Goal: Transaction & Acquisition: Purchase product/service

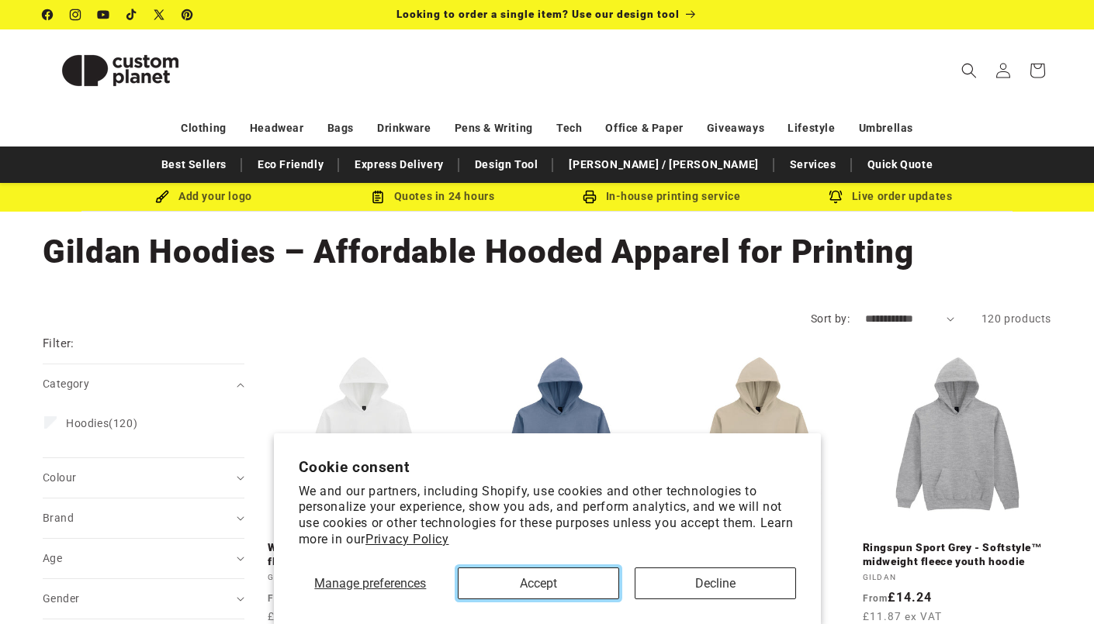
click at [610, 593] on button "Accept" at bounding box center [538, 584] width 161 height 32
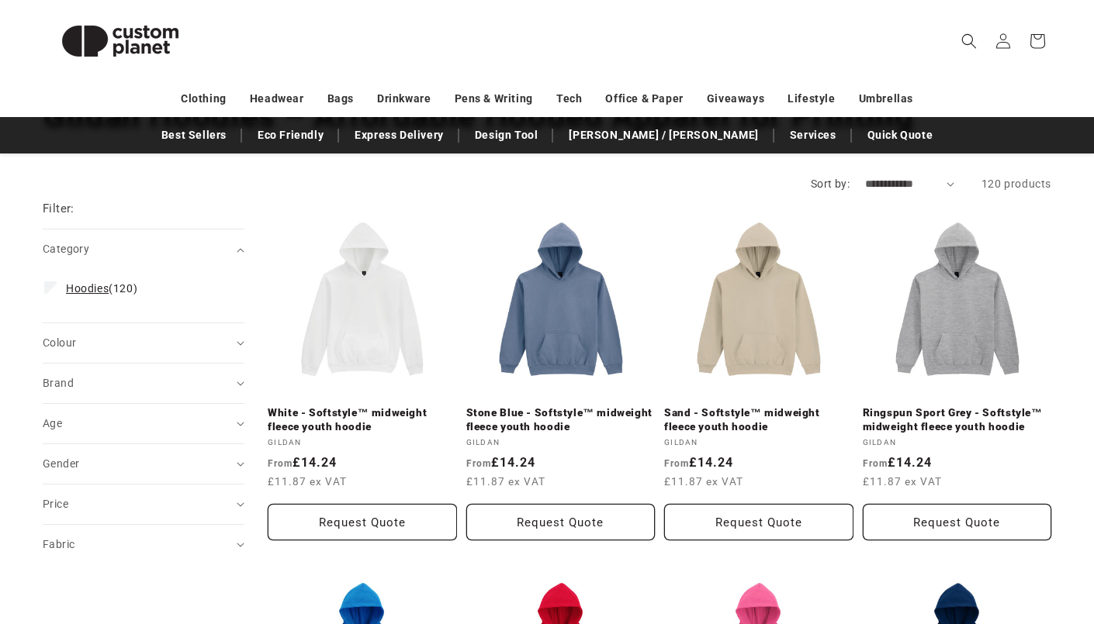
scroll to position [140, 0]
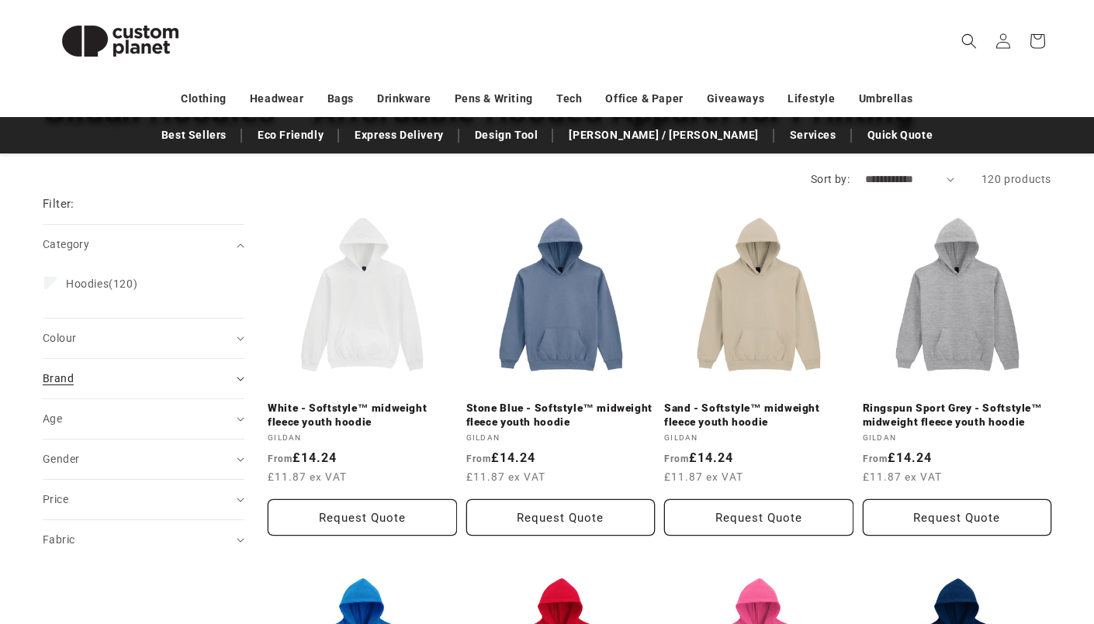
click at [114, 385] on div "Brand (0)" at bounding box center [137, 379] width 188 height 16
click at [109, 532] on div "Fabric (0)" at bounding box center [137, 540] width 188 height 16
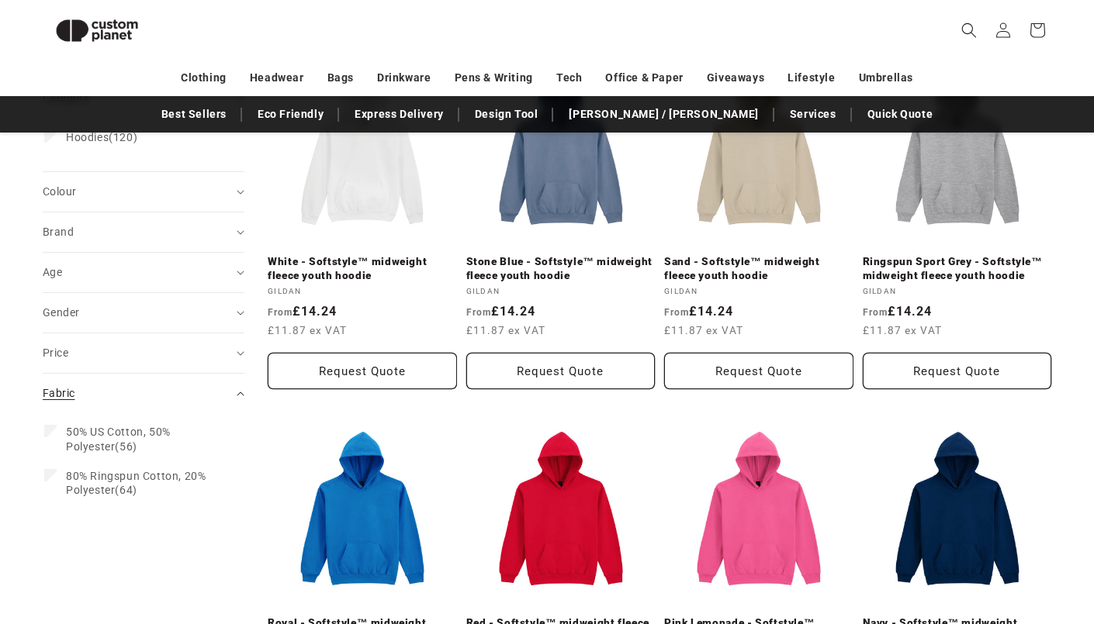
scroll to position [283, 0]
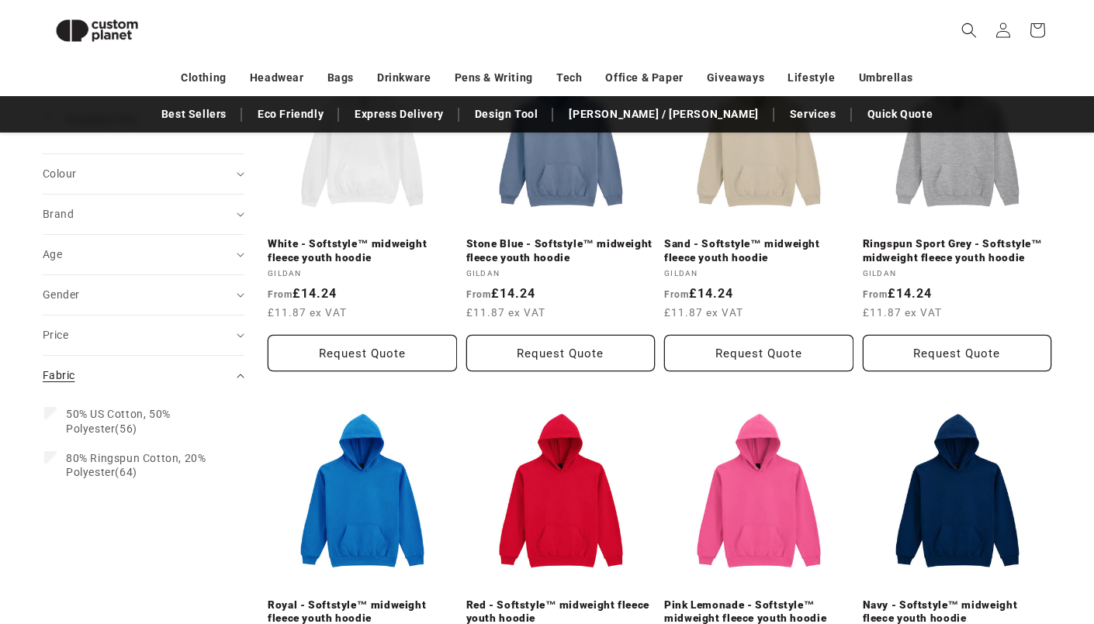
click at [117, 356] on summary "Fabric (0)" at bounding box center [144, 376] width 202 height 40
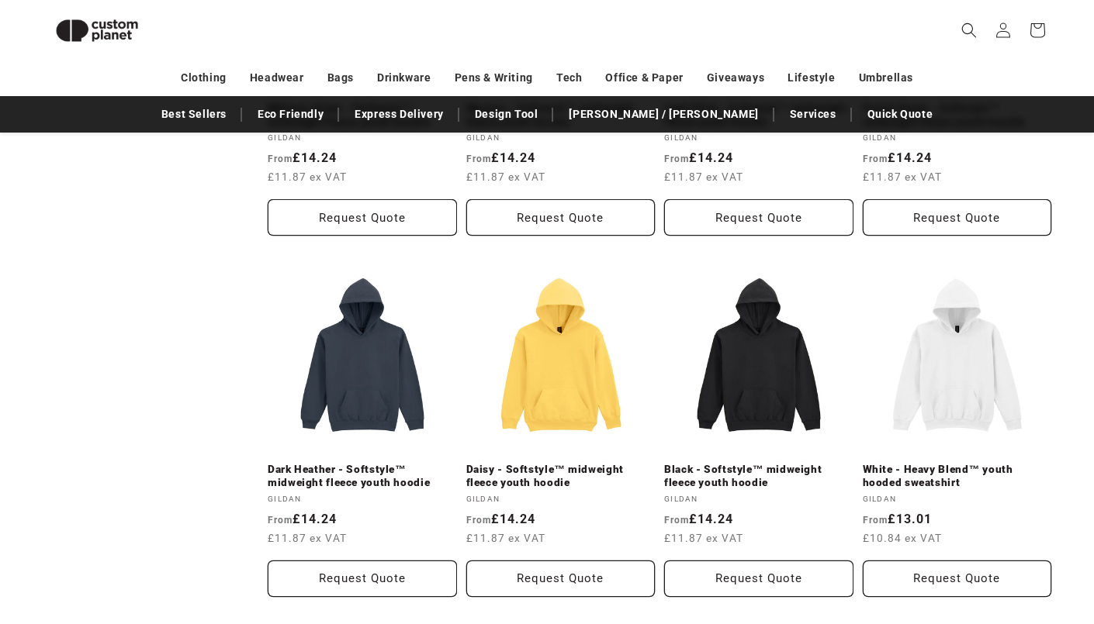
scroll to position [0, 0]
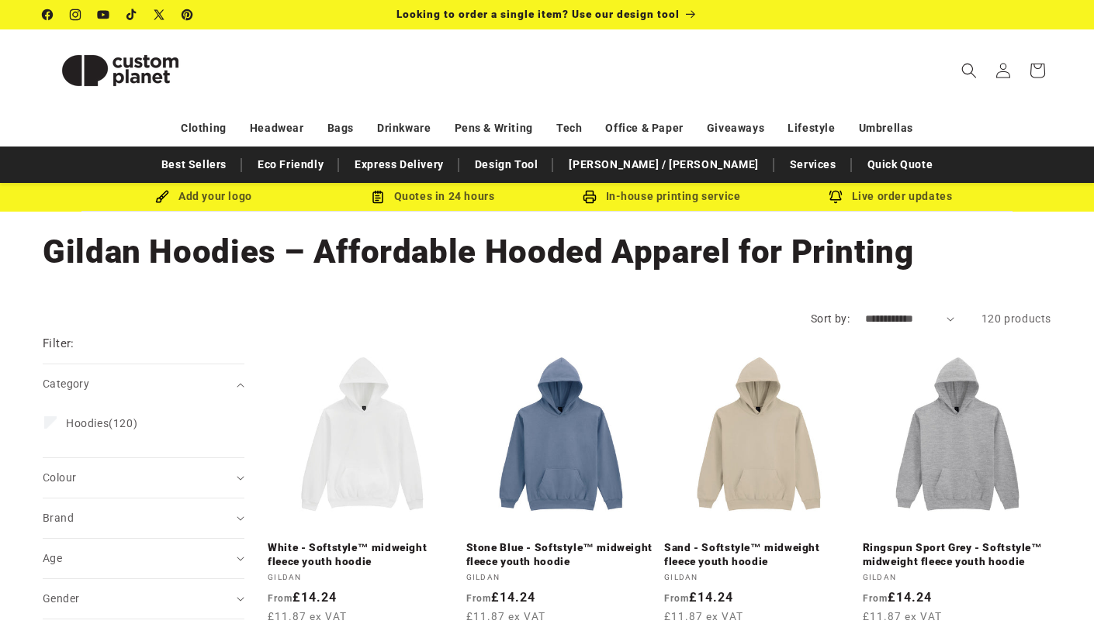
click at [948, 316] on select "**********" at bounding box center [909, 319] width 89 height 16
click at [948, 315] on select "**********" at bounding box center [909, 319] width 89 height 16
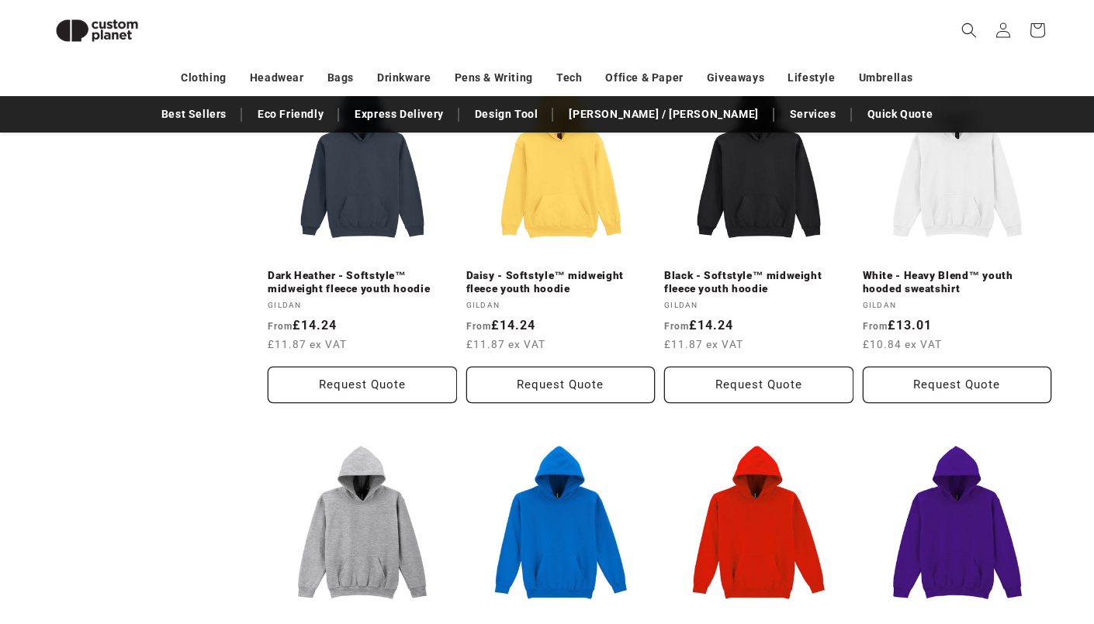
scroll to position [1337, 0]
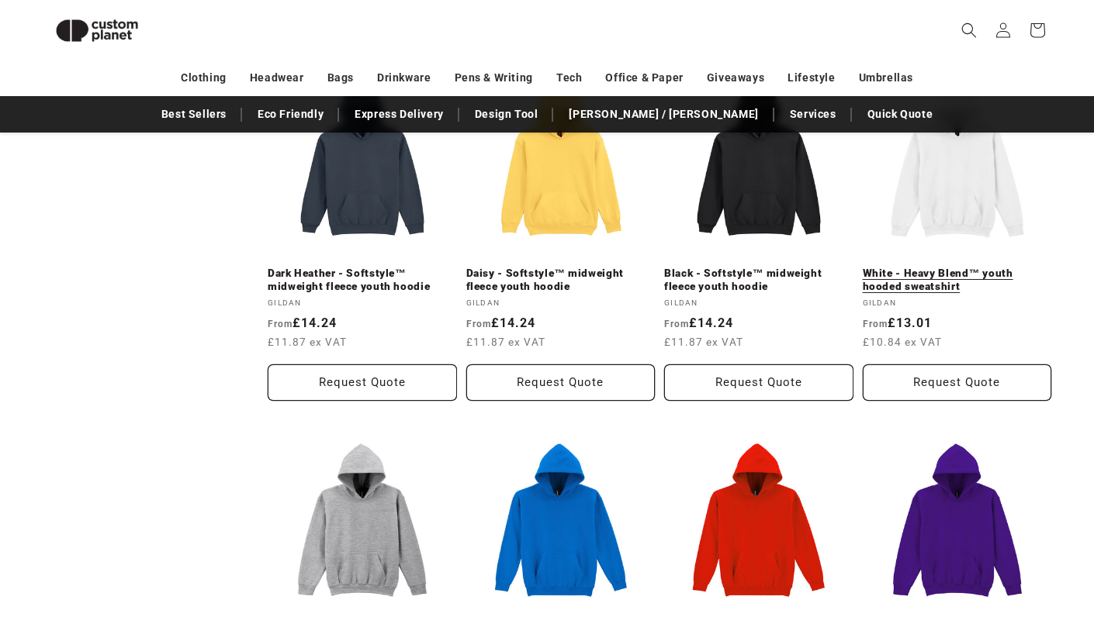
click at [952, 285] on link "White - Heavy Blend™ youth hooded sweatshirt" at bounding box center [957, 280] width 189 height 27
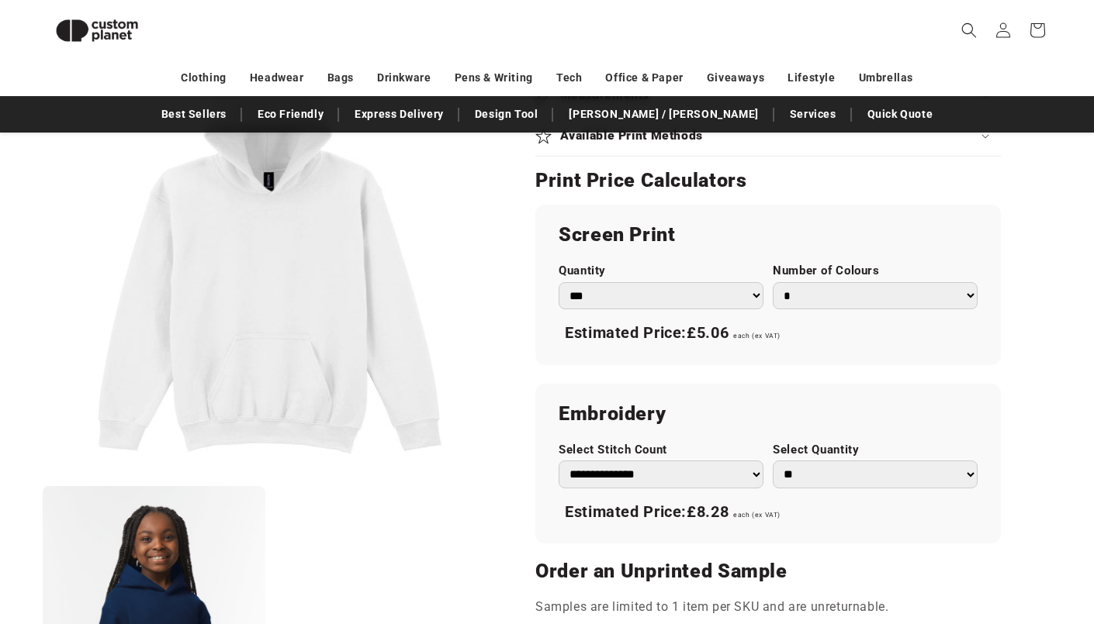
scroll to position [861, 0]
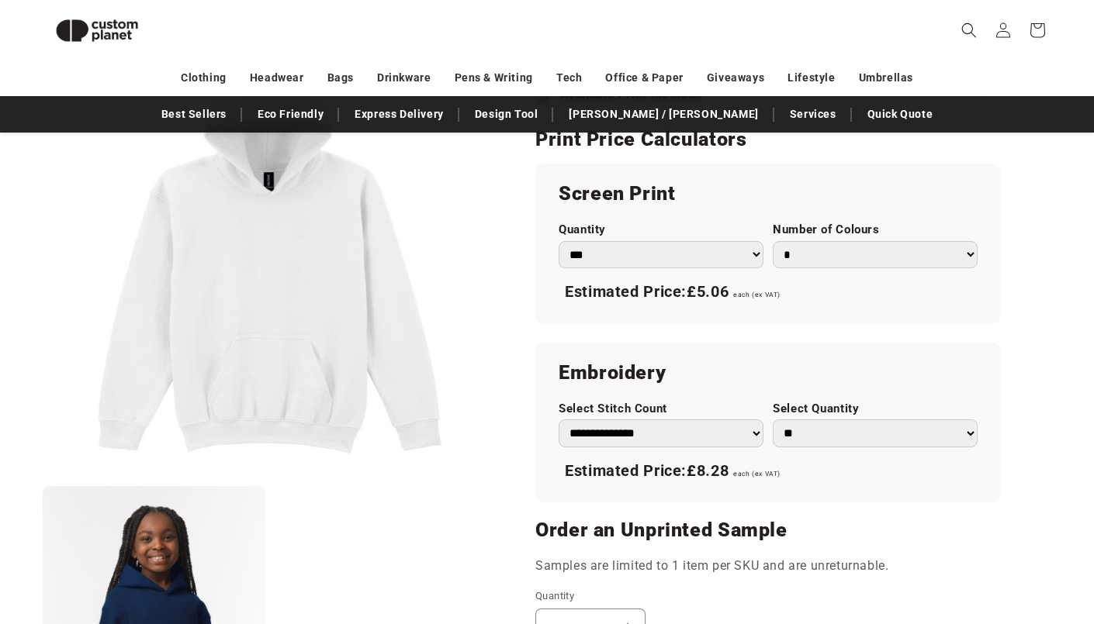
click at [783, 242] on select "* * * * * * *" at bounding box center [875, 254] width 205 height 27
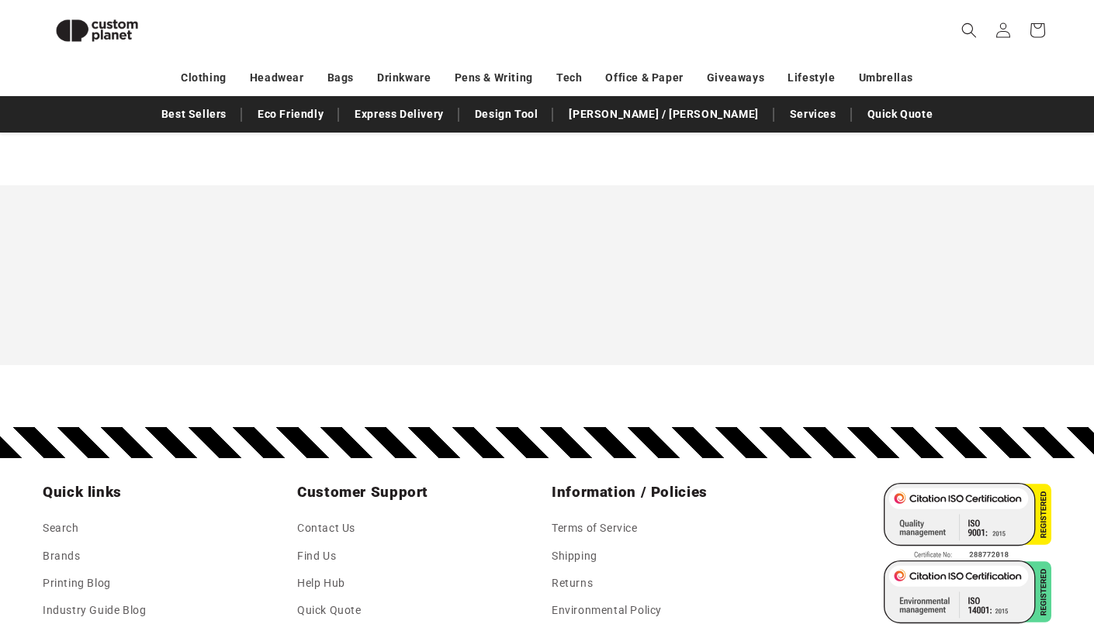
scroll to position [0, 0]
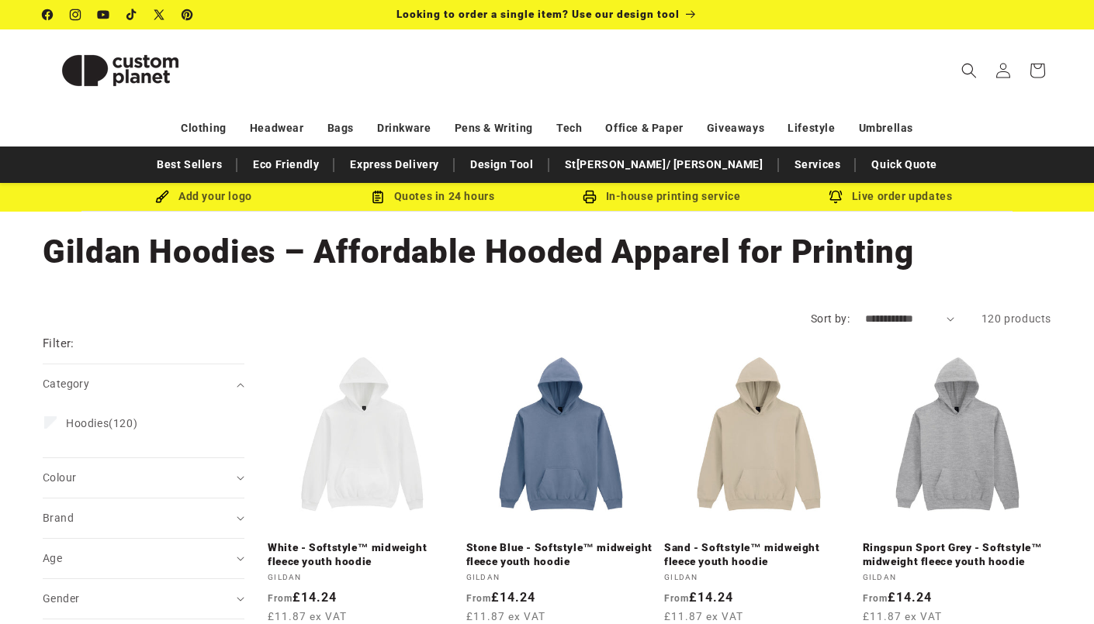
click at [927, 322] on select "**********" at bounding box center [909, 319] width 89 height 16
click at [966, 74] on icon "Search" at bounding box center [969, 71] width 16 height 16
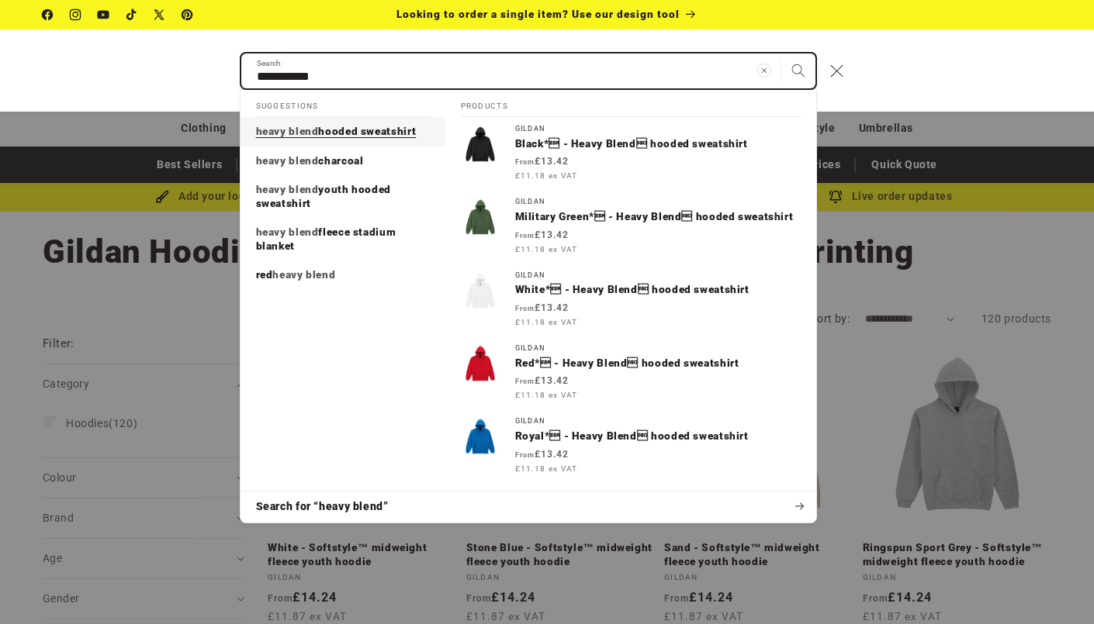
type input "**********"
click at [781, 54] on button "Search" at bounding box center [798, 71] width 34 height 34
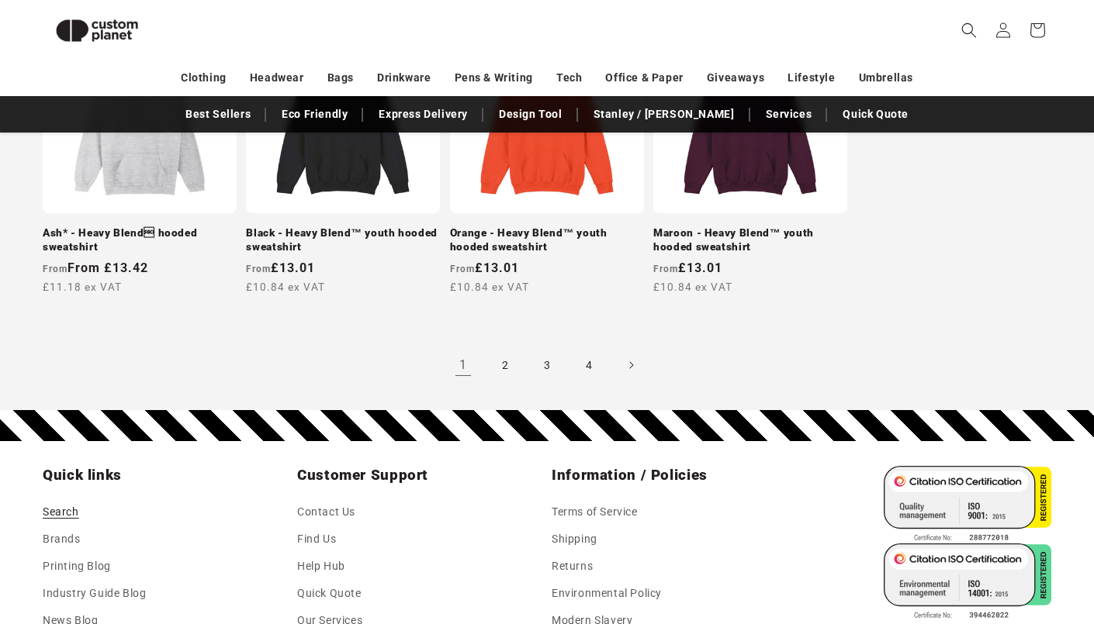
scroll to position [1595, 0]
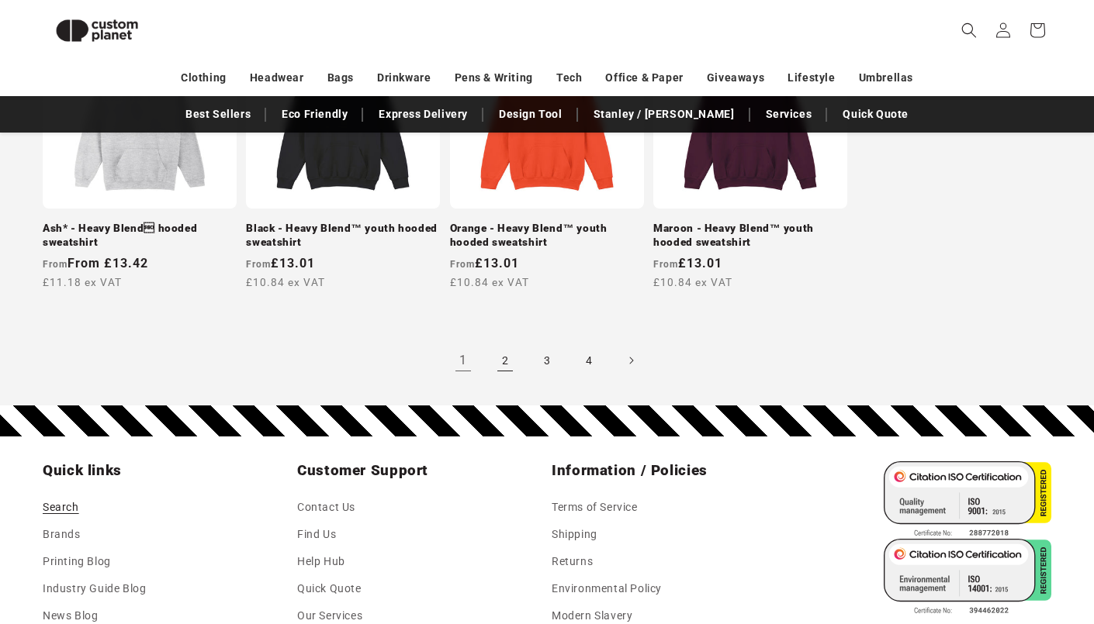
click at [510, 357] on link "2" at bounding box center [505, 361] width 34 height 34
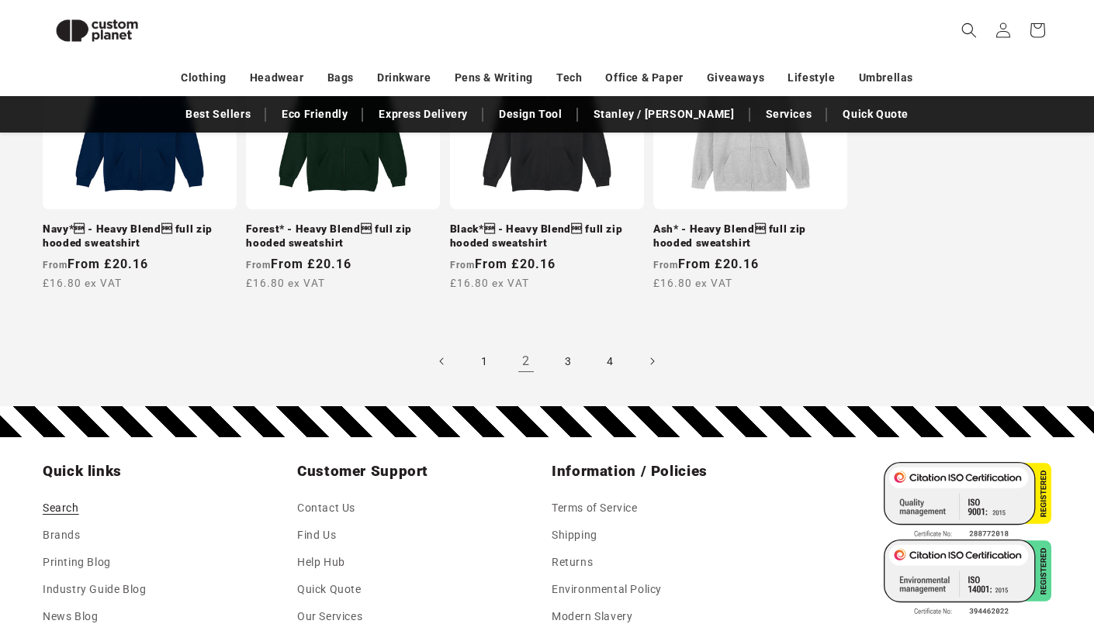
scroll to position [1566, 0]
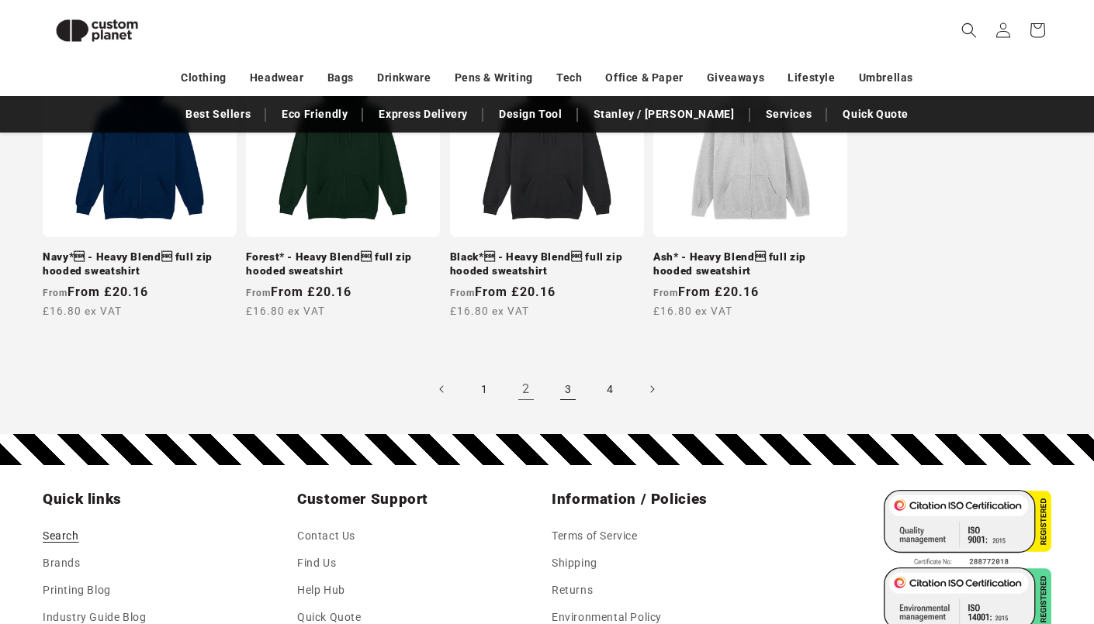
click at [566, 393] on link "3" at bounding box center [568, 389] width 34 height 34
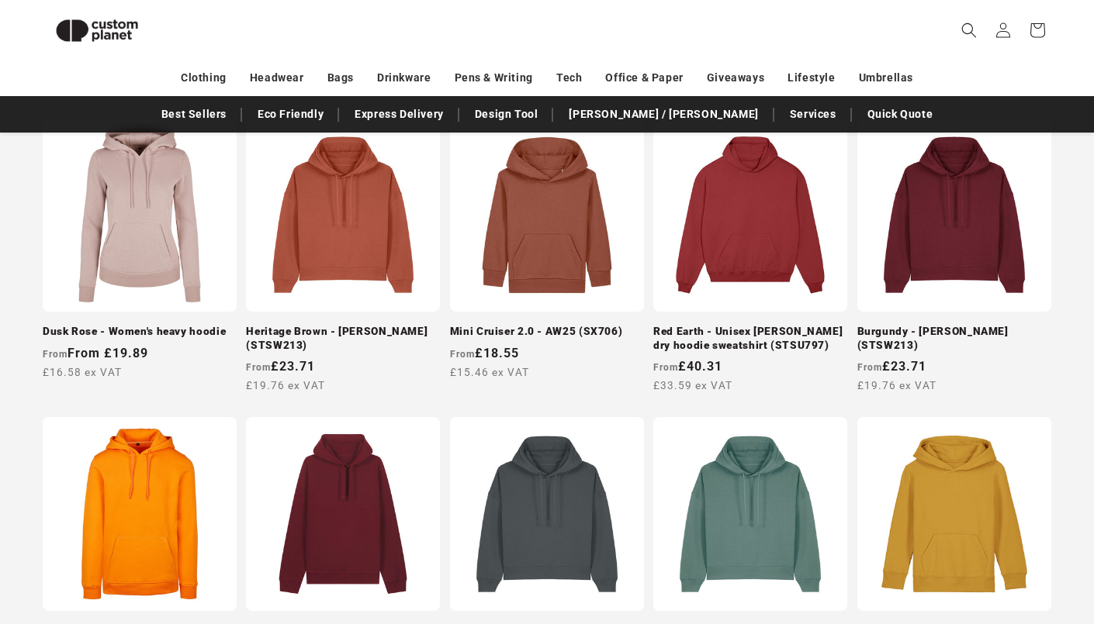
scroll to position [887, 0]
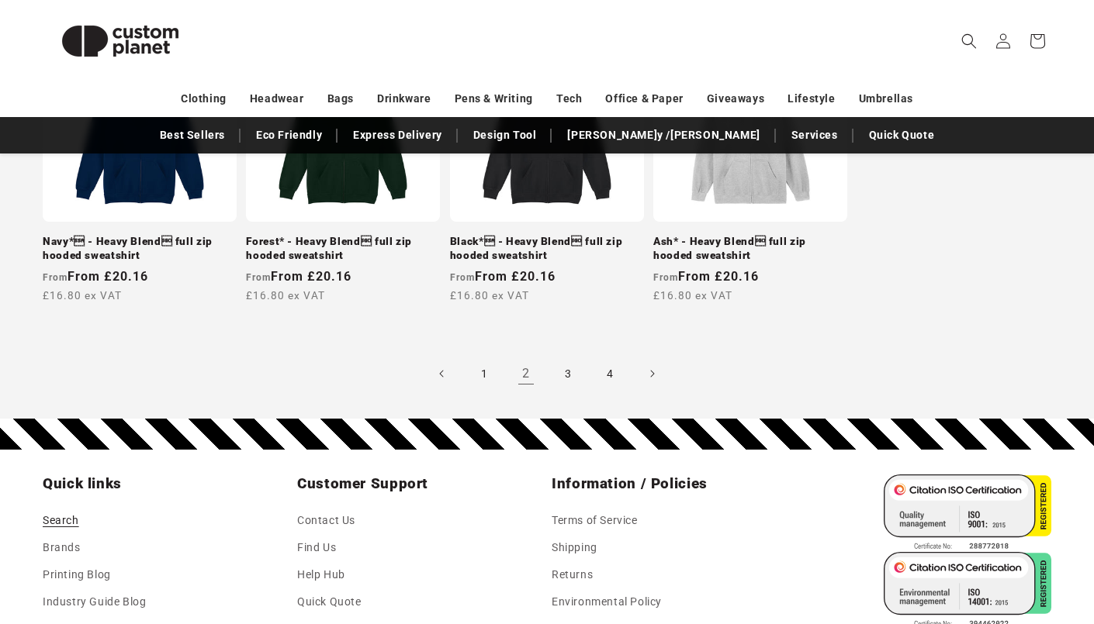
scroll to position [1566, 0]
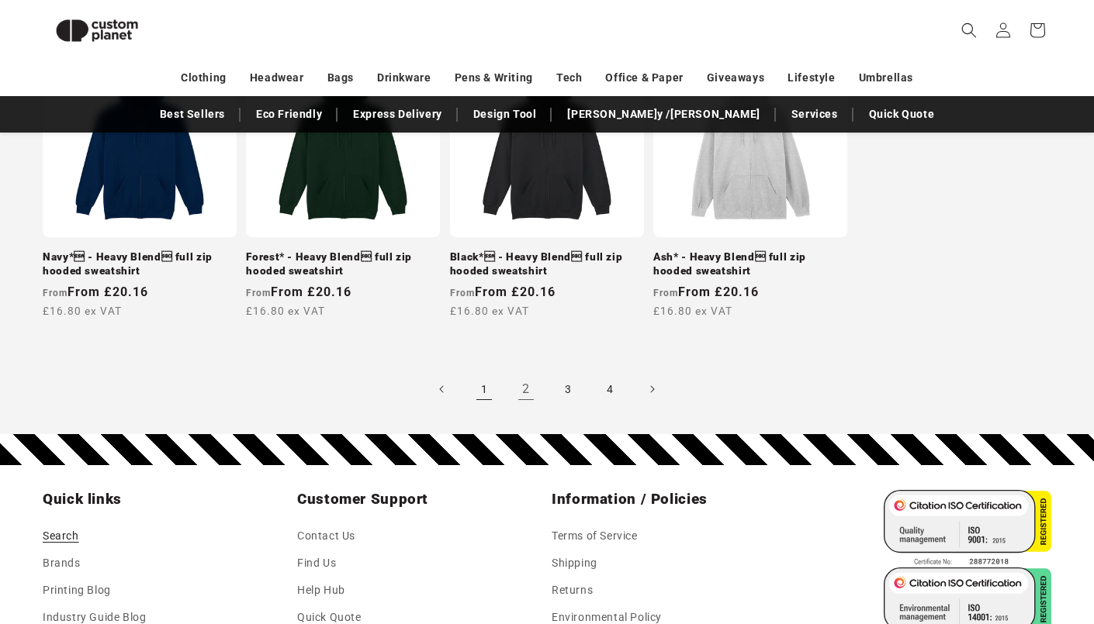
click at [476, 396] on link "1" at bounding box center [484, 389] width 34 height 34
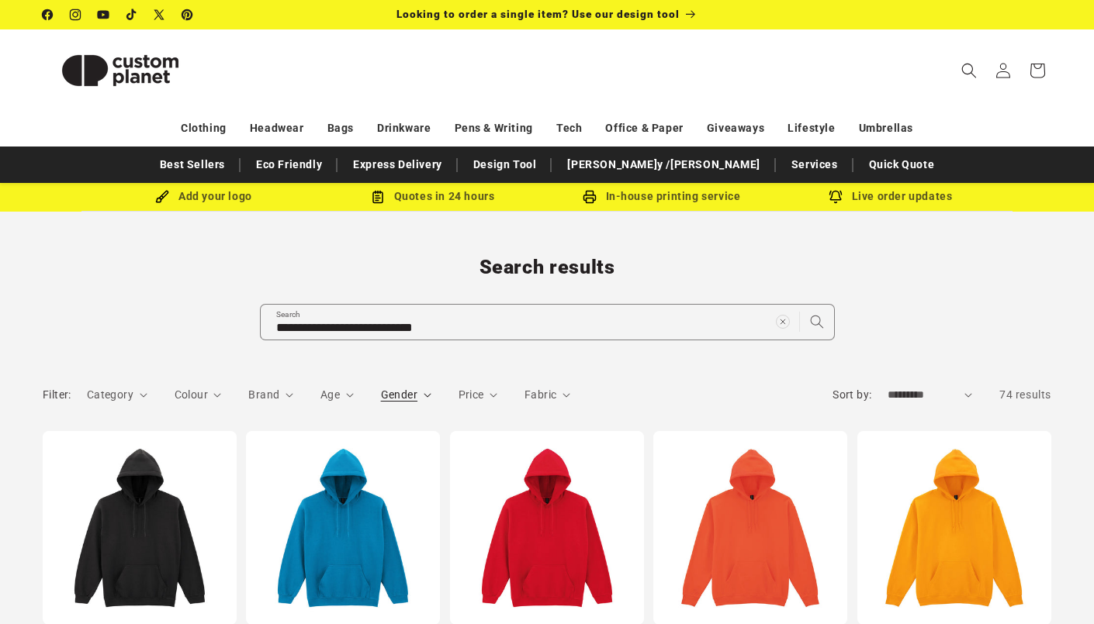
click at [388, 392] on span "Gender" at bounding box center [399, 395] width 36 height 12
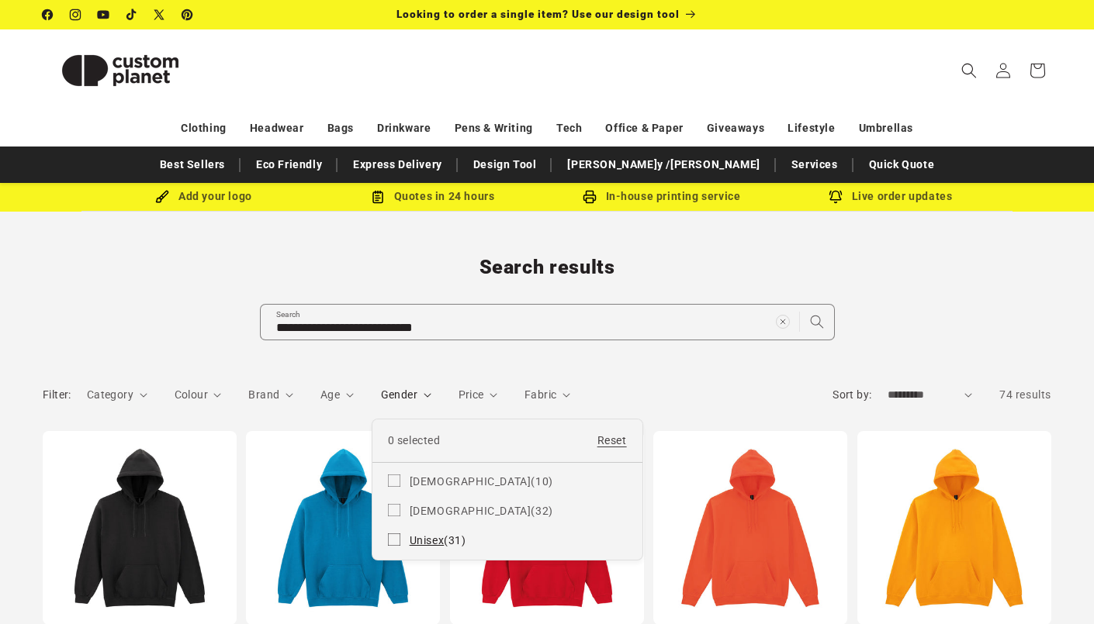
click at [416, 534] on span "Unisex" at bounding box center [427, 540] width 35 height 12
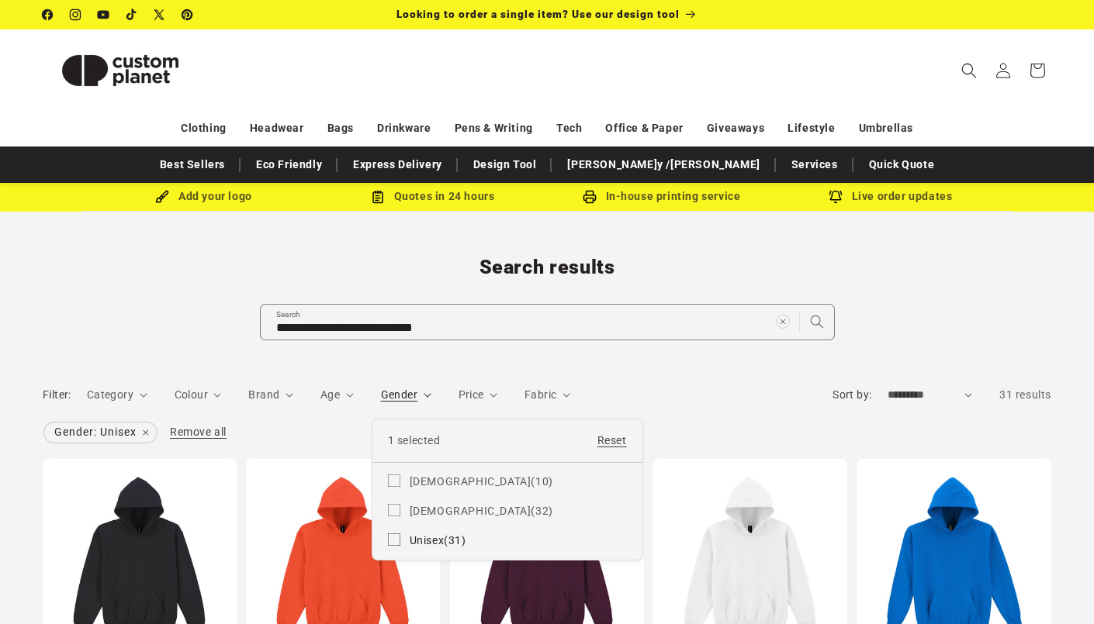
click at [381, 392] on summary "Gender" at bounding box center [406, 395] width 50 height 16
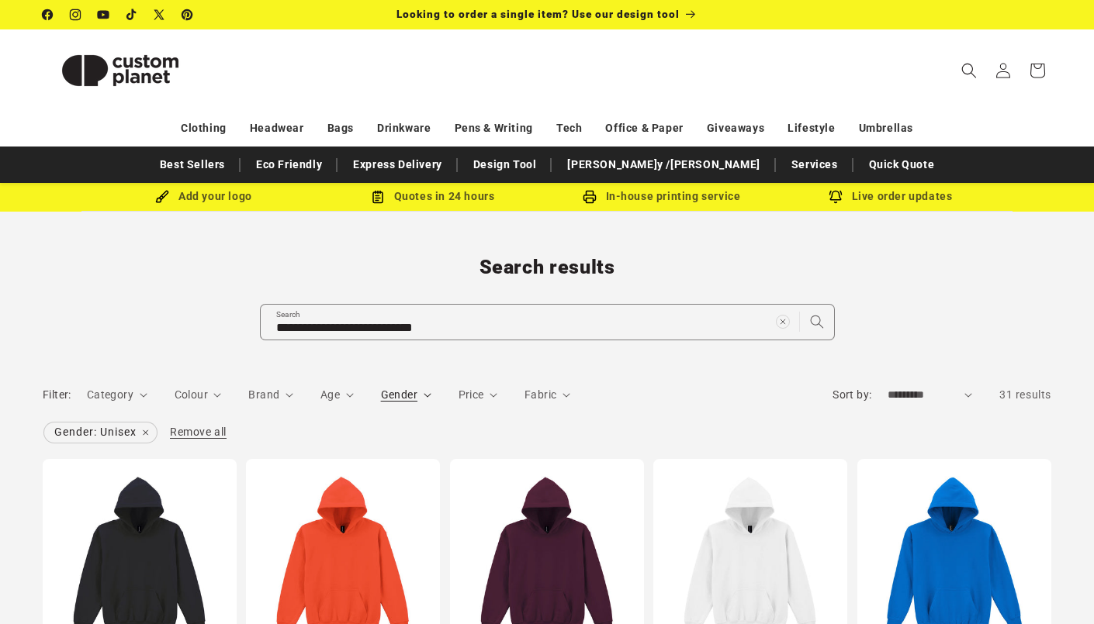
click at [337, 392] on span "Age" at bounding box center [329, 395] width 19 height 12
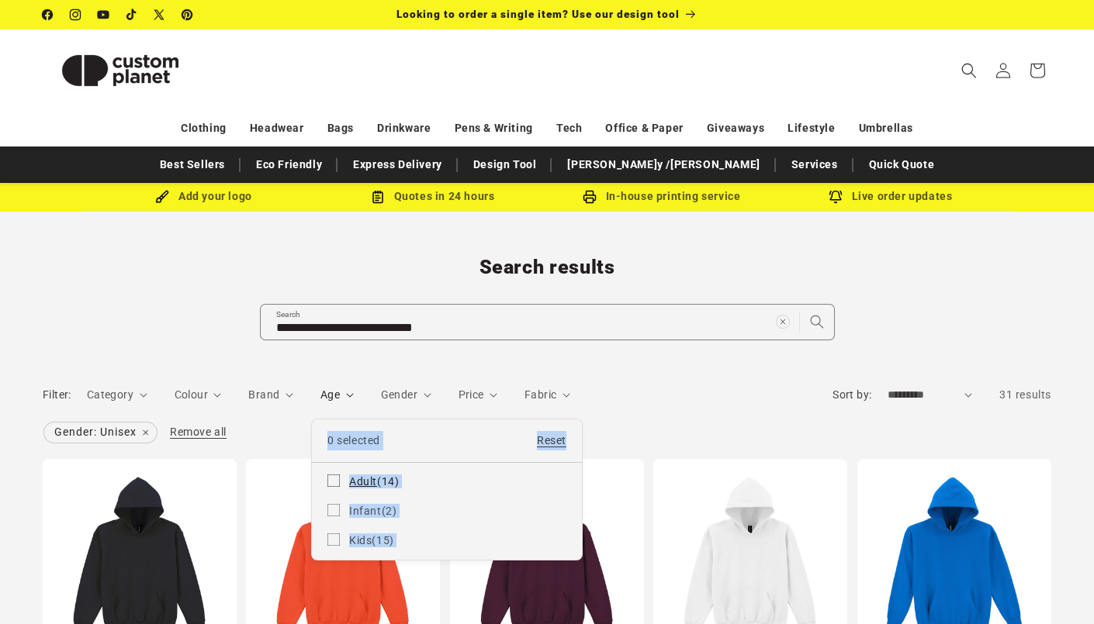
click at [331, 478] on icon at bounding box center [333, 481] width 12 height 12
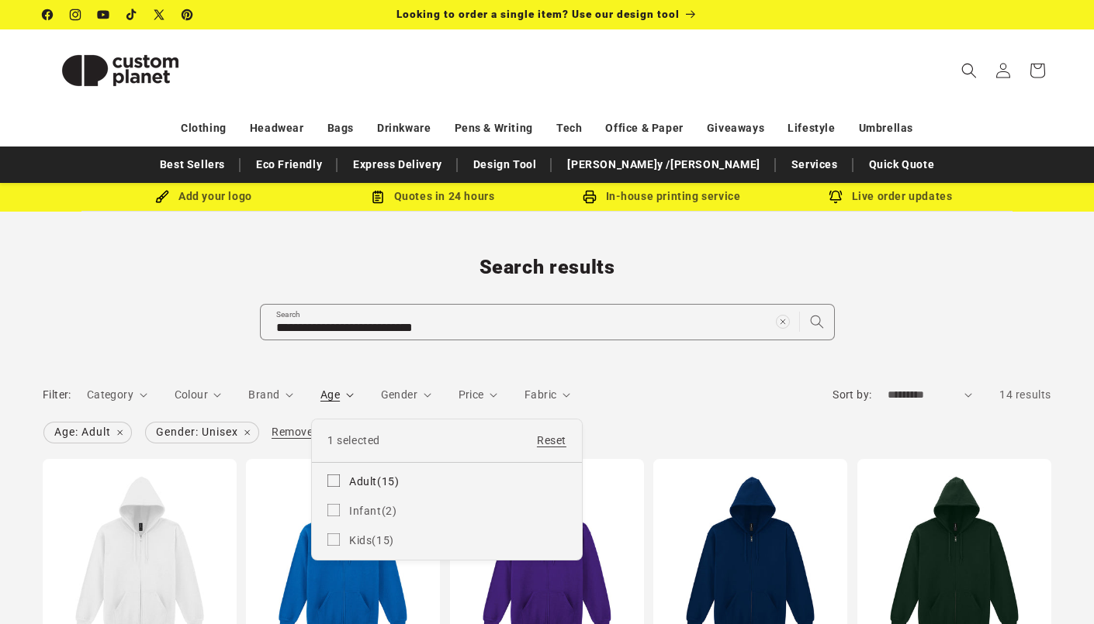
click at [320, 387] on summary "Age" at bounding box center [336, 395] width 33 height 16
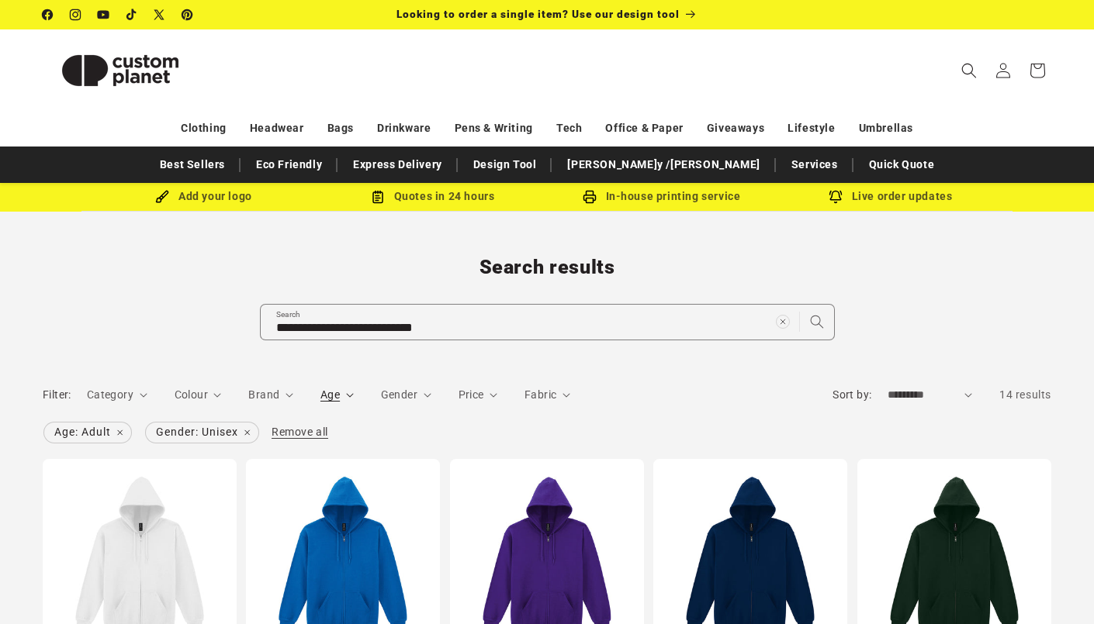
scroll to position [16, 0]
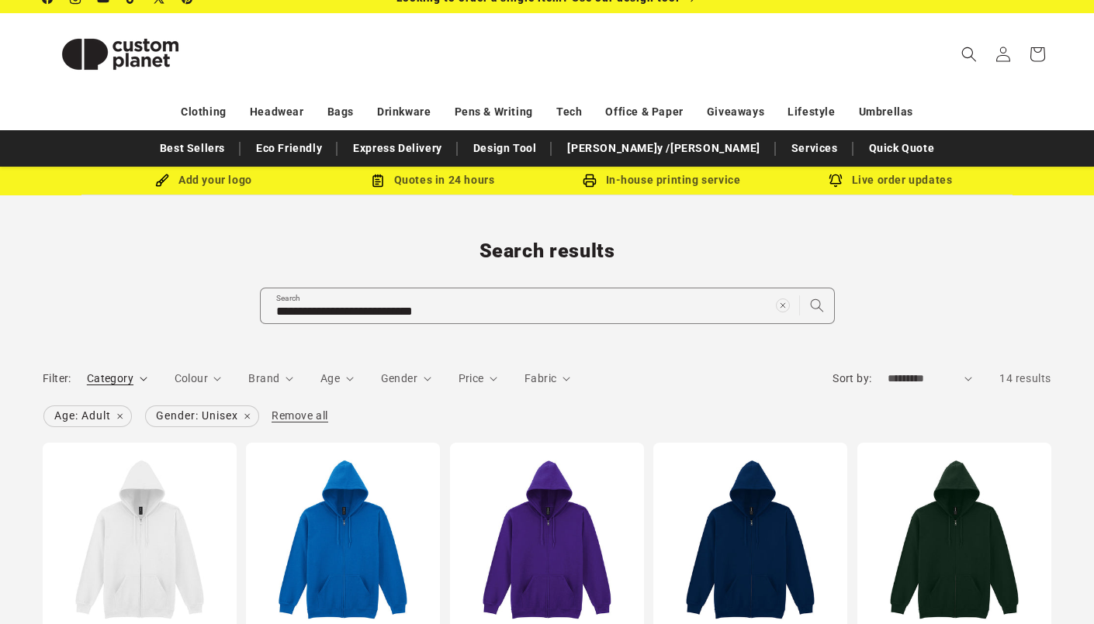
click at [123, 374] on span "Category" at bounding box center [110, 378] width 47 height 12
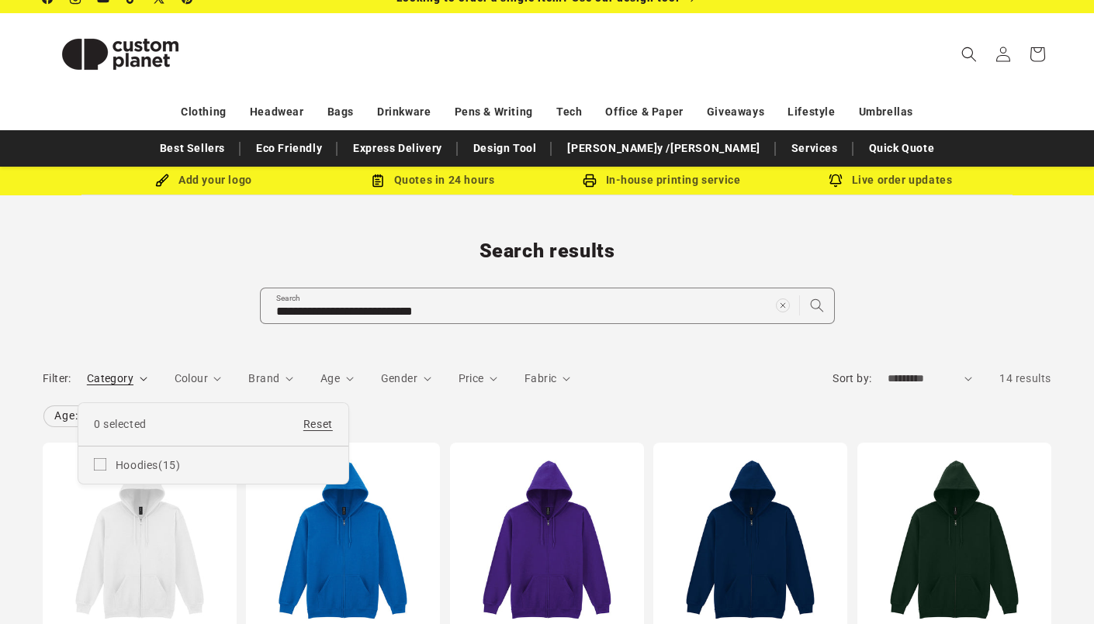
click at [123, 374] on summary "Category" at bounding box center [117, 379] width 60 height 16
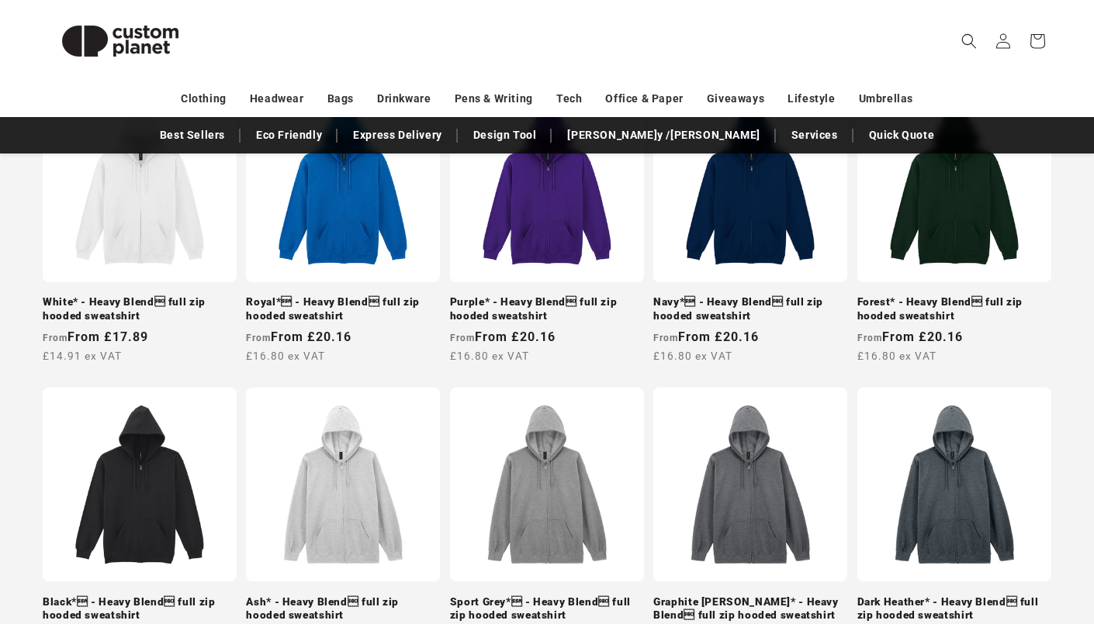
scroll to position [0, 0]
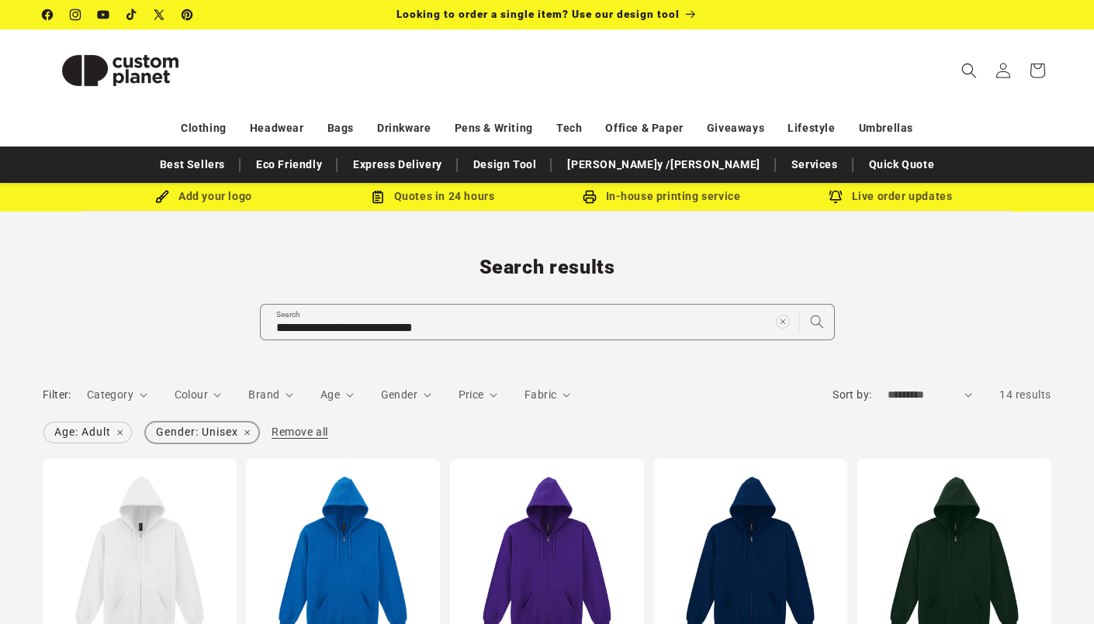
click at [244, 427] on span "Gender: Unisex Remove filter" at bounding box center [202, 433] width 112 height 20
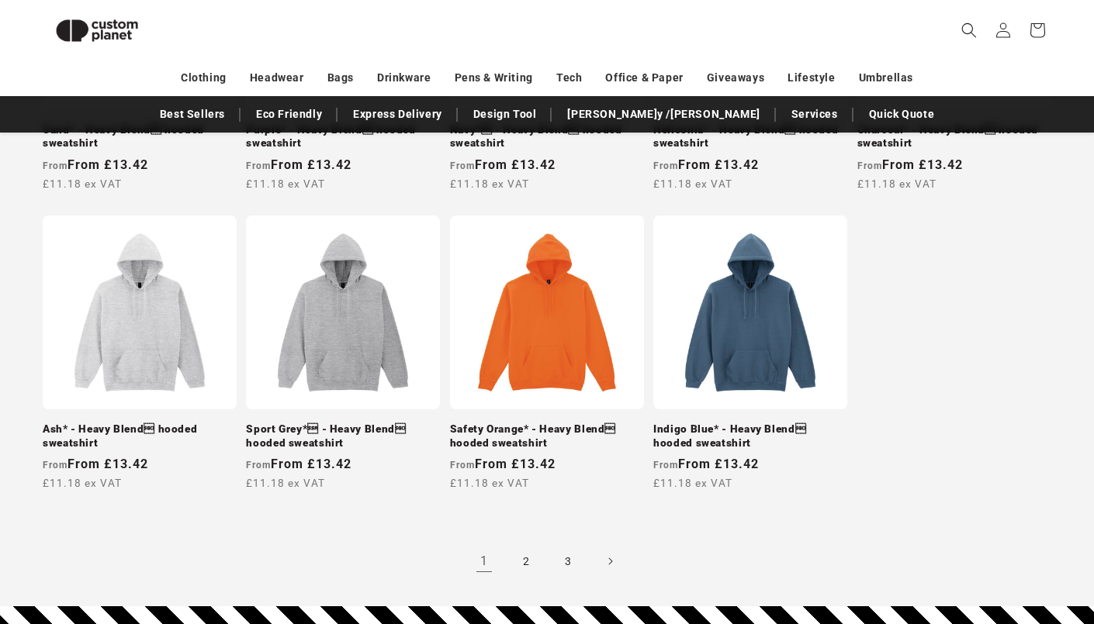
scroll to position [1437, 0]
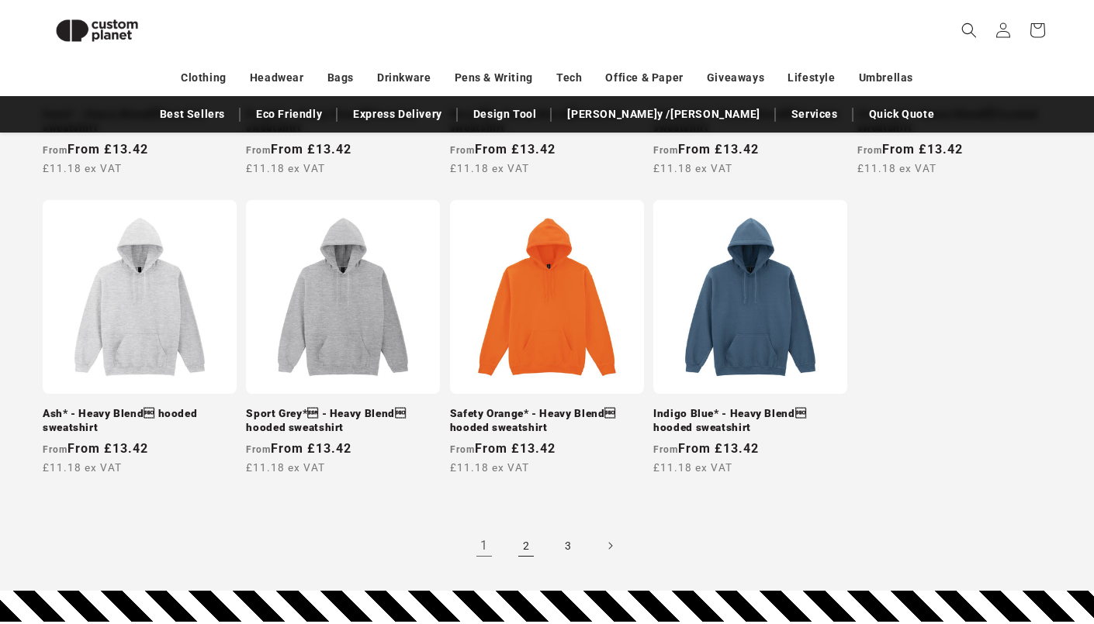
click at [517, 544] on link "2" at bounding box center [526, 546] width 34 height 34
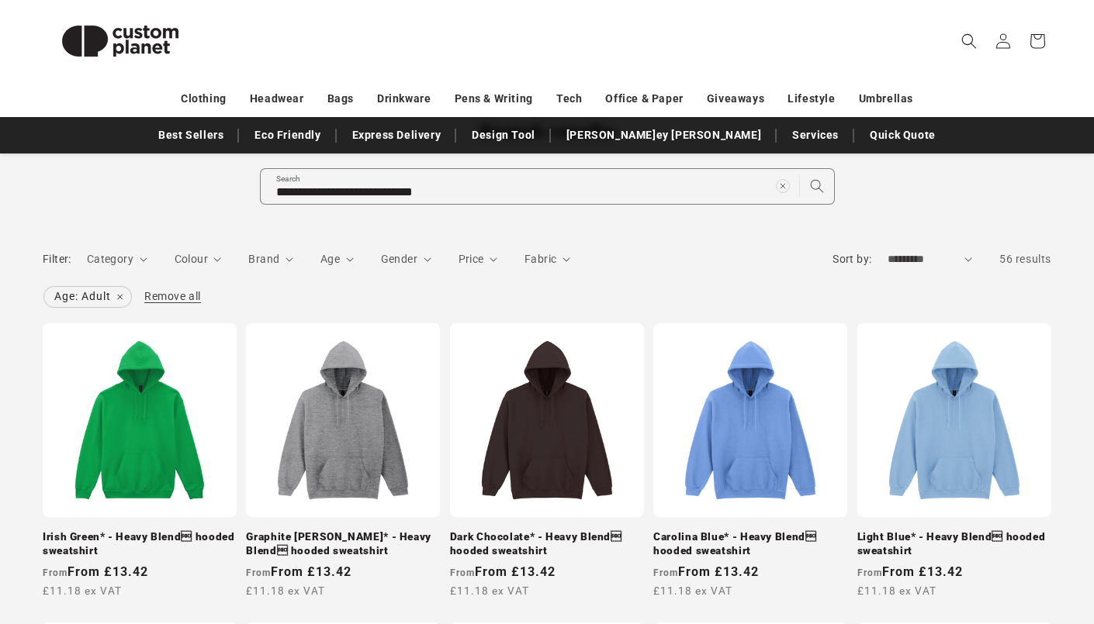
scroll to position [143, 0]
